Goal: Information Seeking & Learning: Learn about a topic

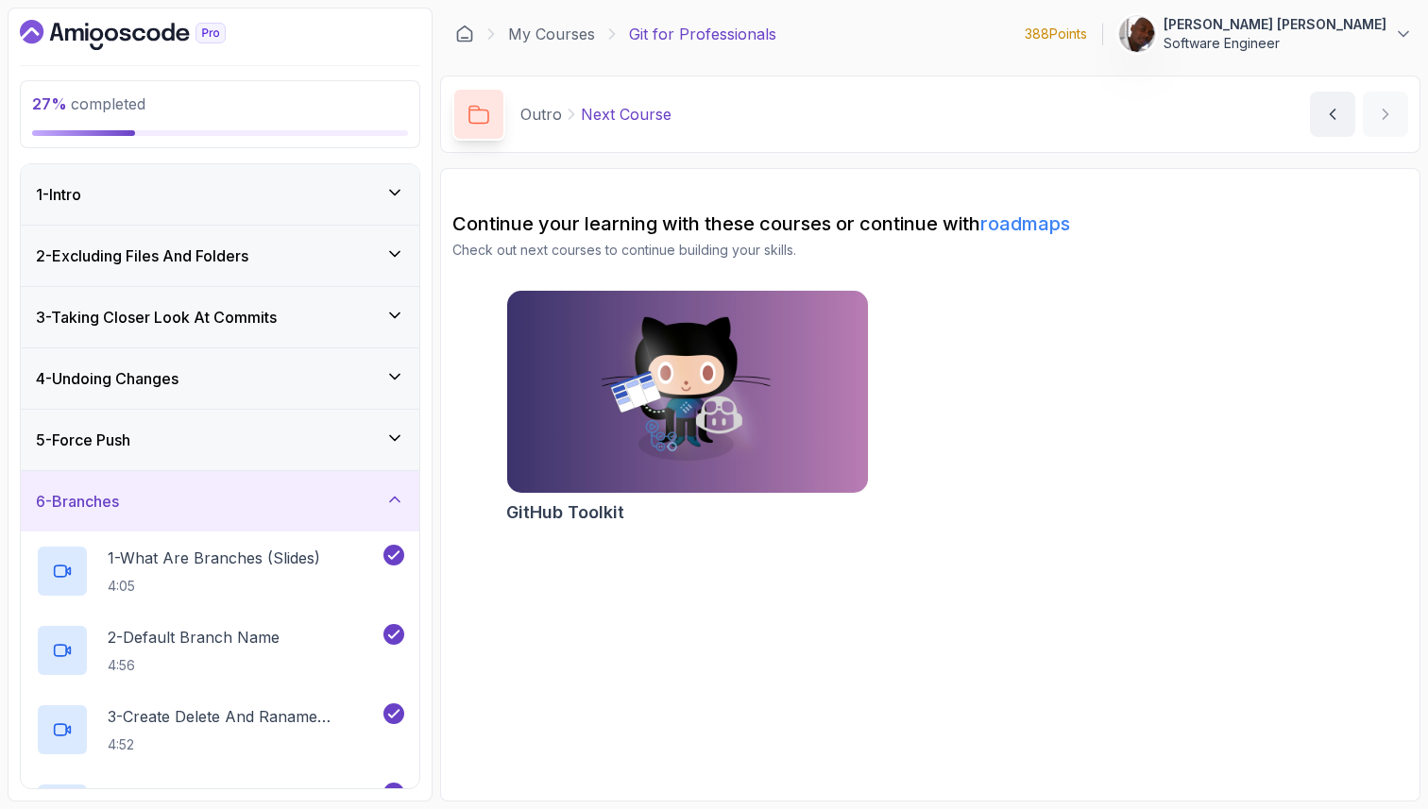
scroll to position [779, 0]
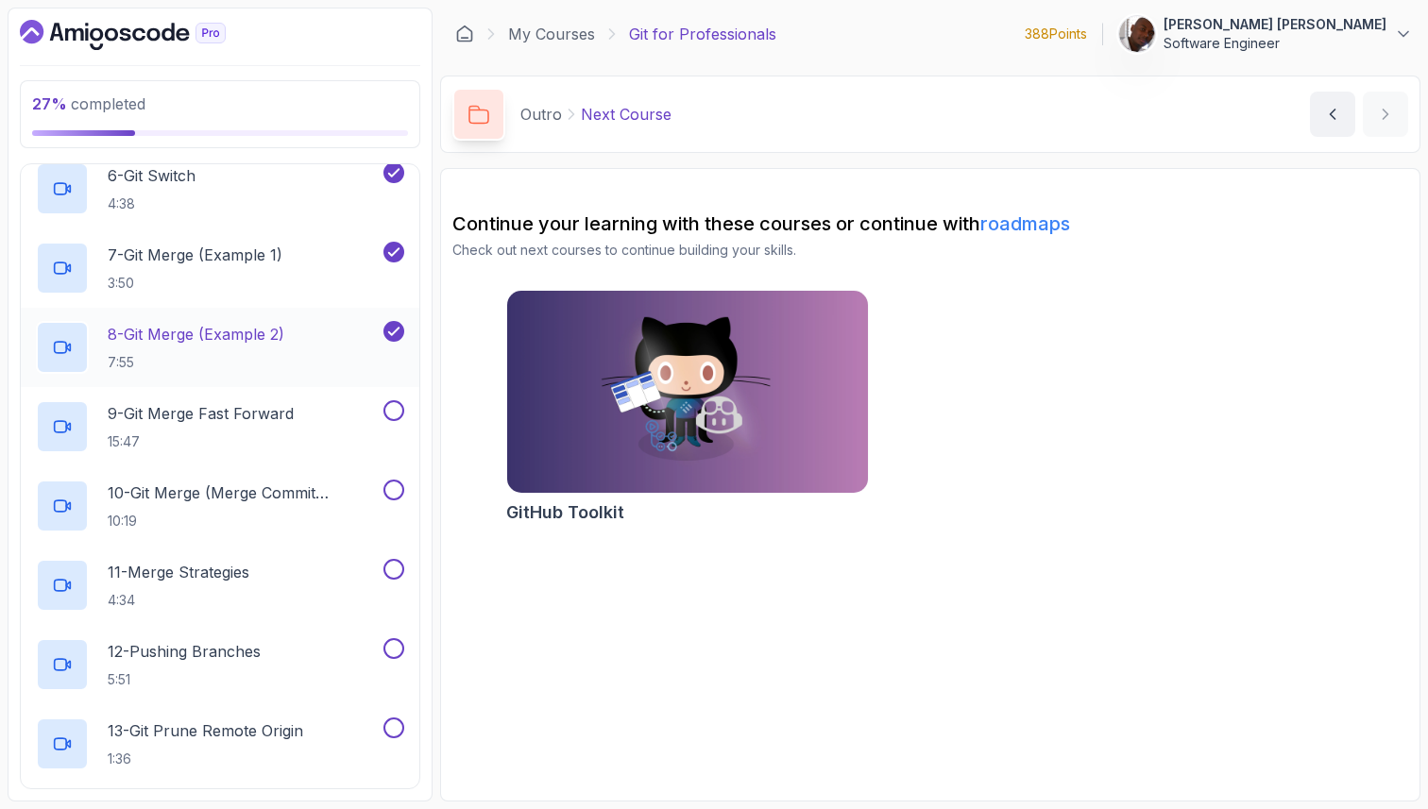
click at [305, 325] on div "8 - Git Merge (Example 2) 7:55" at bounding box center [208, 347] width 344 height 53
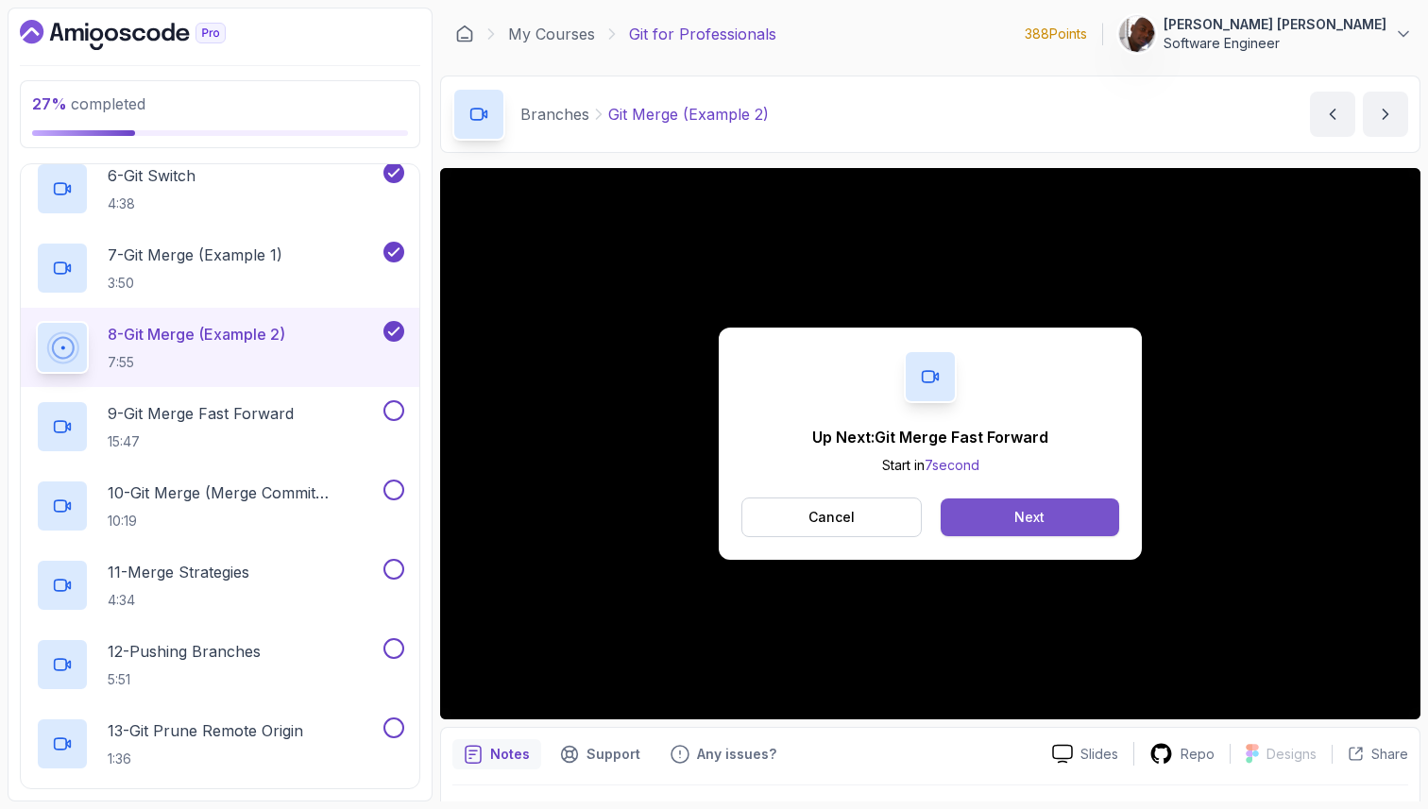
click at [1047, 523] on button "Next" at bounding box center [1030, 518] width 178 height 38
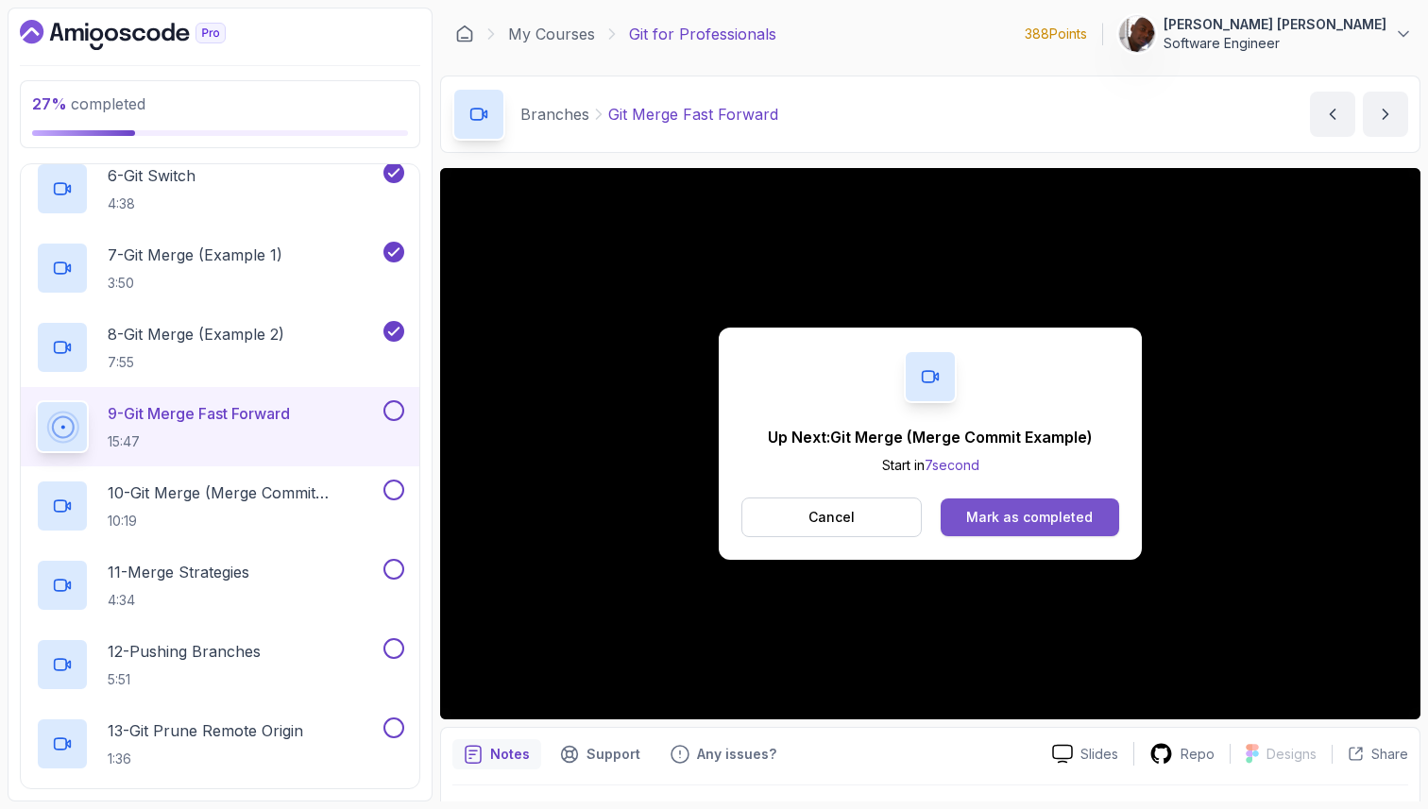
click at [1068, 521] on div "Mark as completed" at bounding box center [1029, 517] width 127 height 19
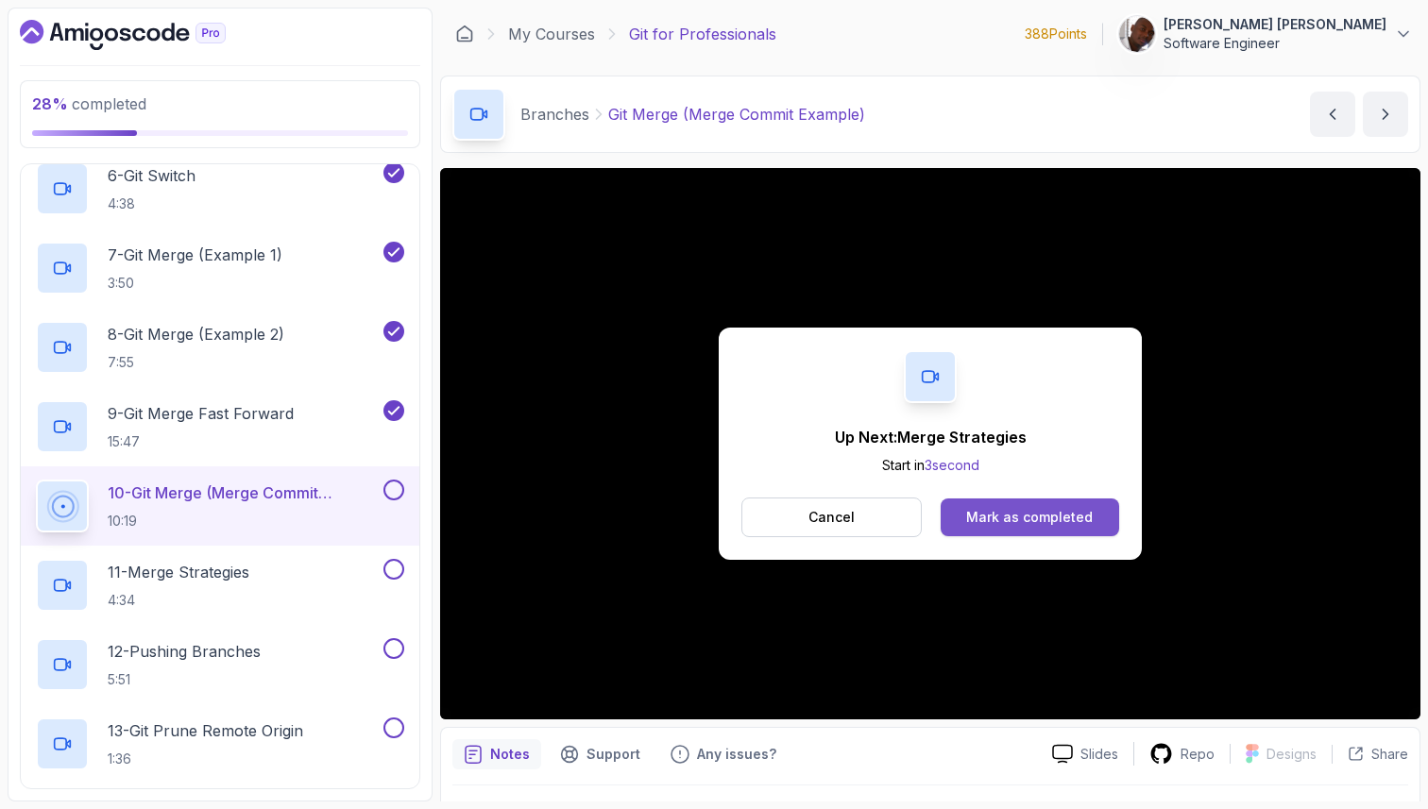
click at [1035, 521] on div "Mark as completed" at bounding box center [1029, 517] width 127 height 19
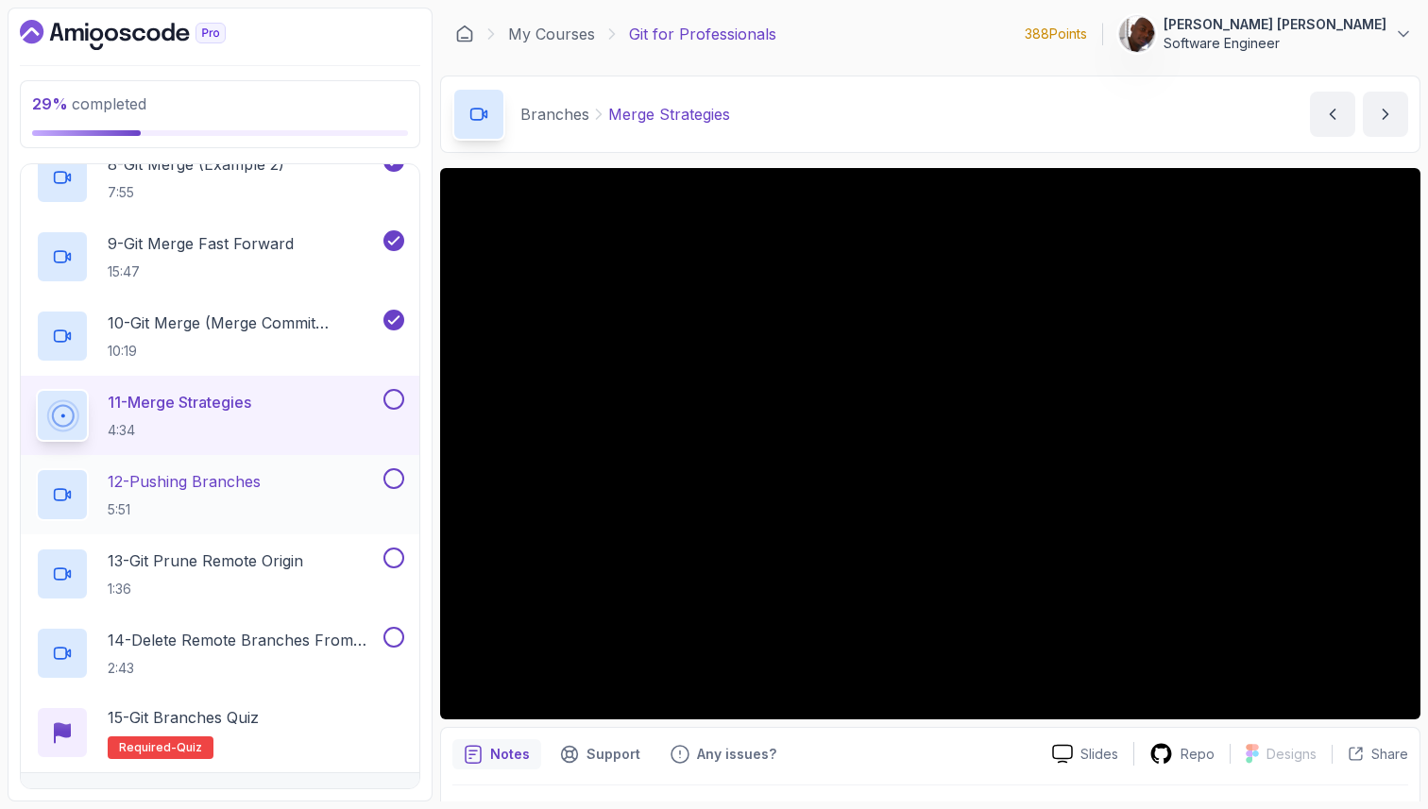
scroll to position [948, 0]
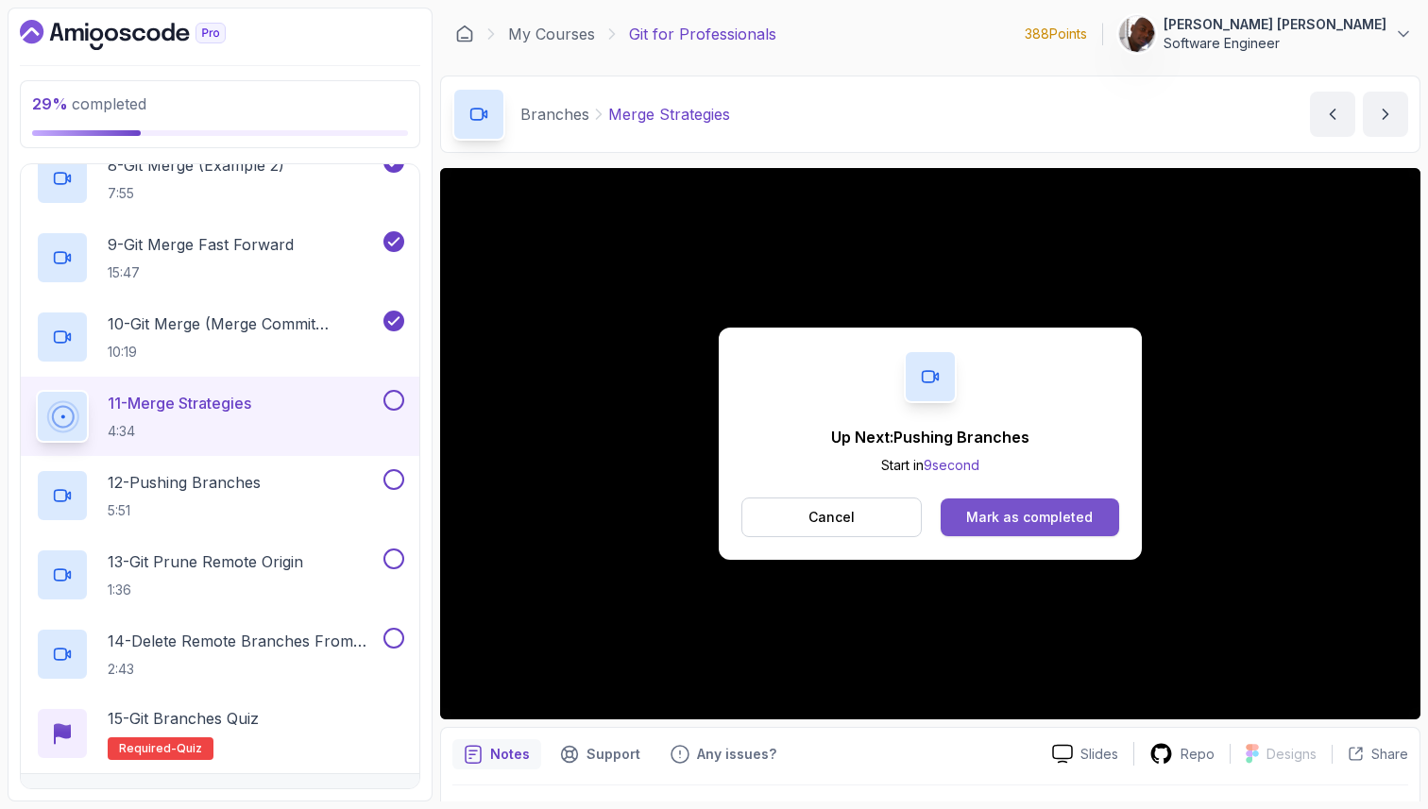
click at [1033, 520] on div "Mark as completed" at bounding box center [1029, 517] width 127 height 19
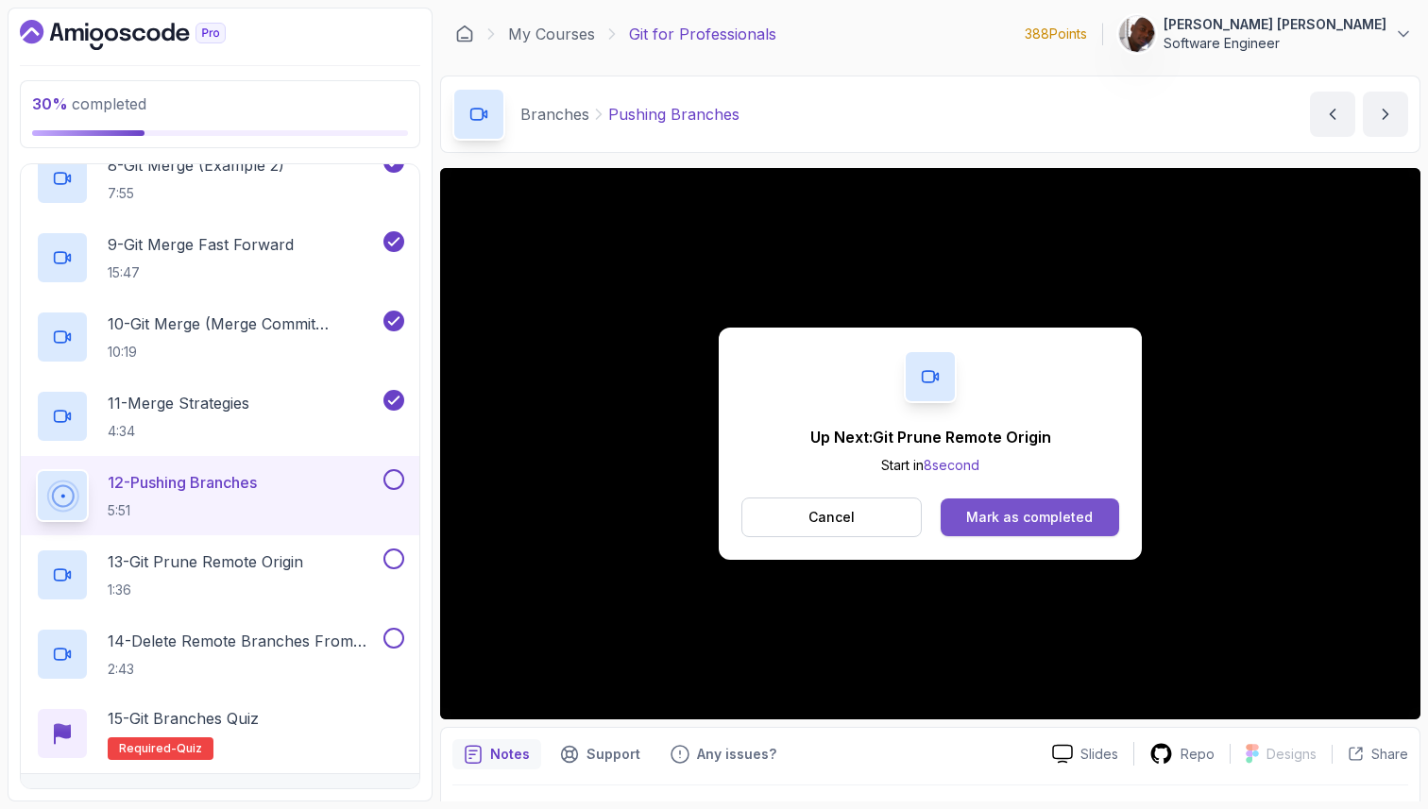
click at [1012, 506] on button "Mark as completed" at bounding box center [1030, 518] width 178 height 38
